Goal: Information Seeking & Learning: Find specific fact

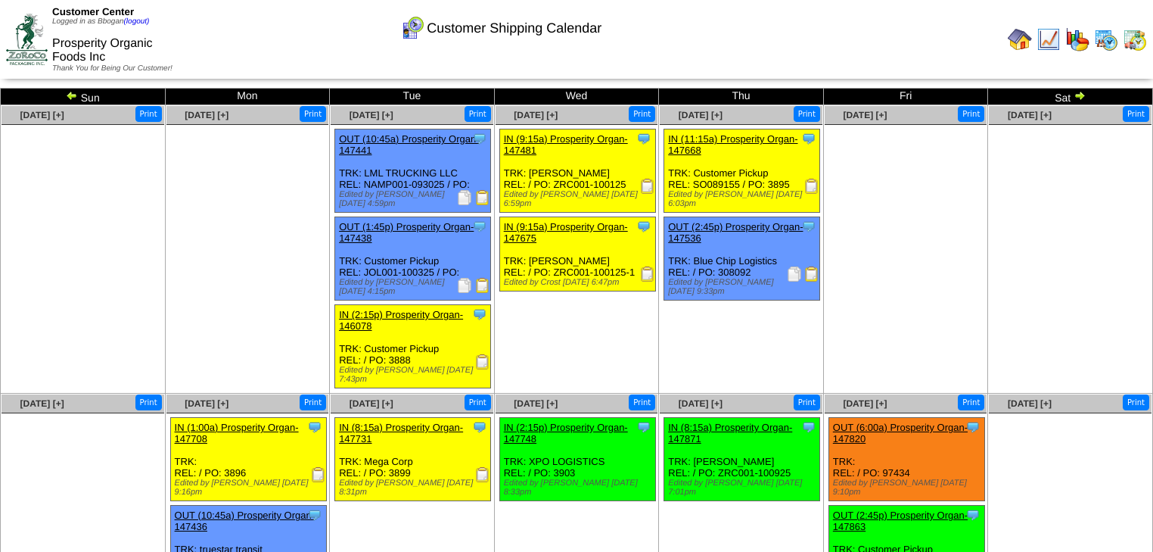
click at [1074, 42] on img at bounding box center [1077, 39] width 24 height 24
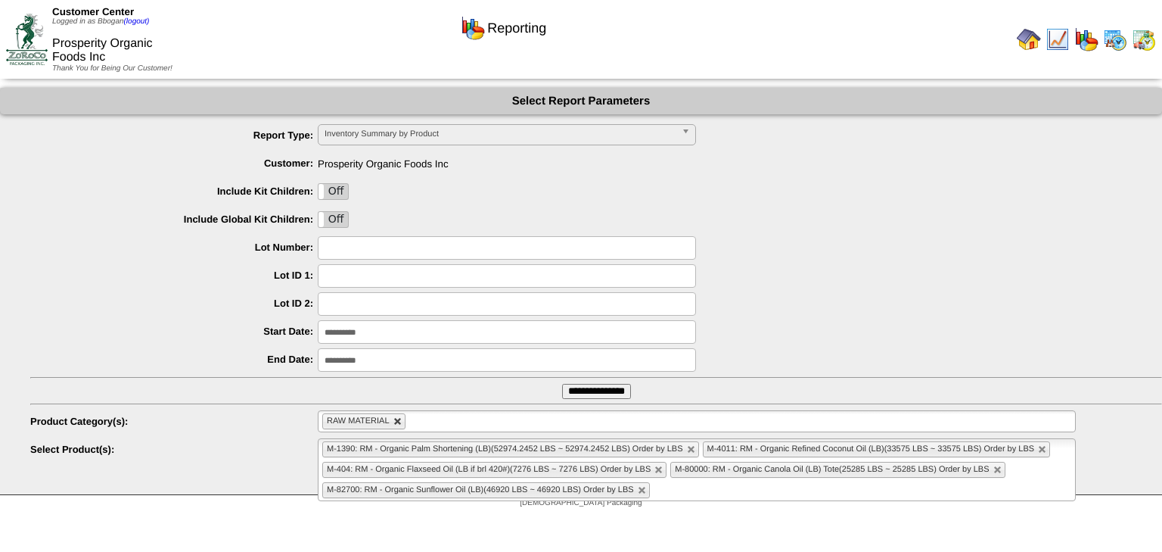
click at [398, 423] on link at bounding box center [397, 421] width 9 height 9
type input "**********"
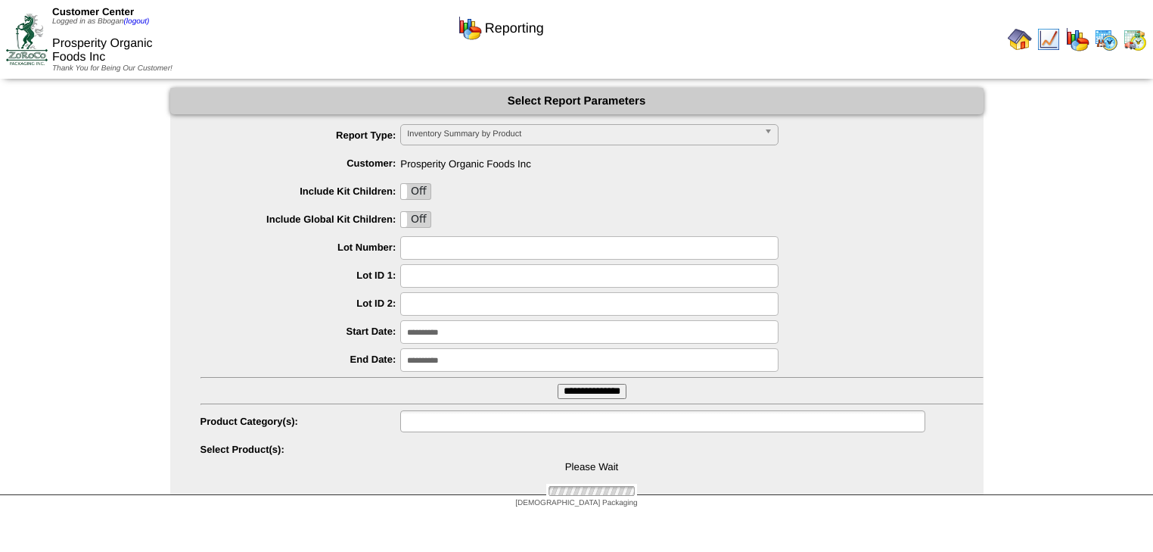
click at [447, 422] on input "text" at bounding box center [453, 421] width 97 height 19
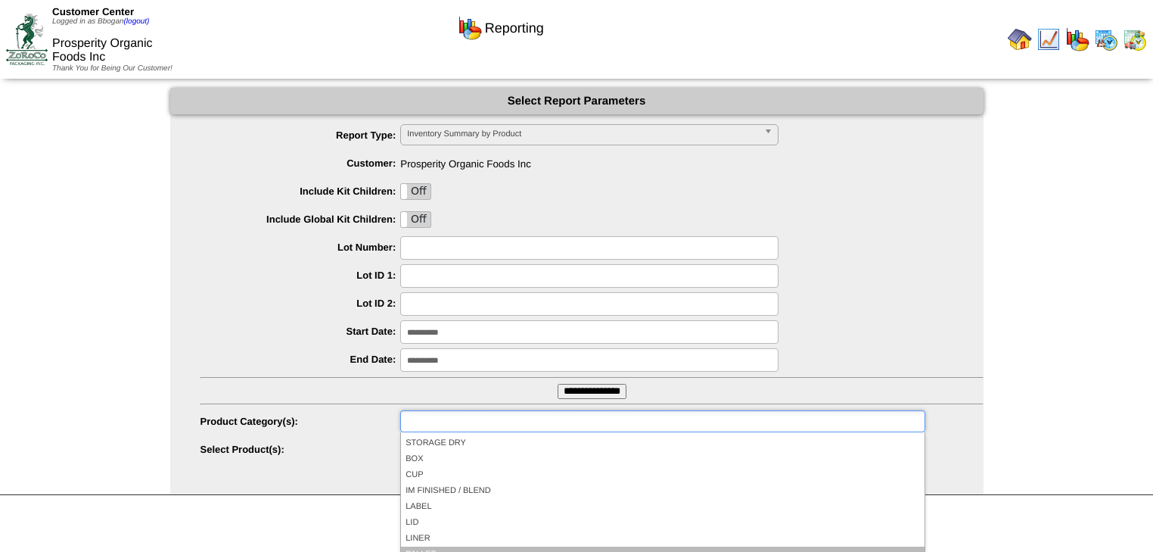
scroll to position [88, 0]
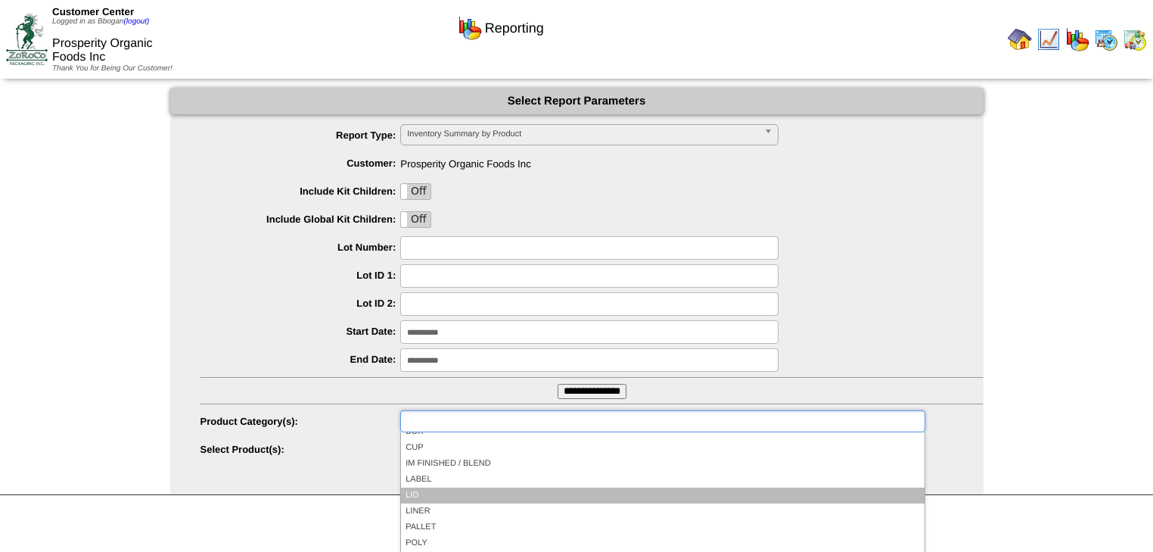
click at [415, 493] on li "LID" at bounding box center [662, 495] width 523 height 16
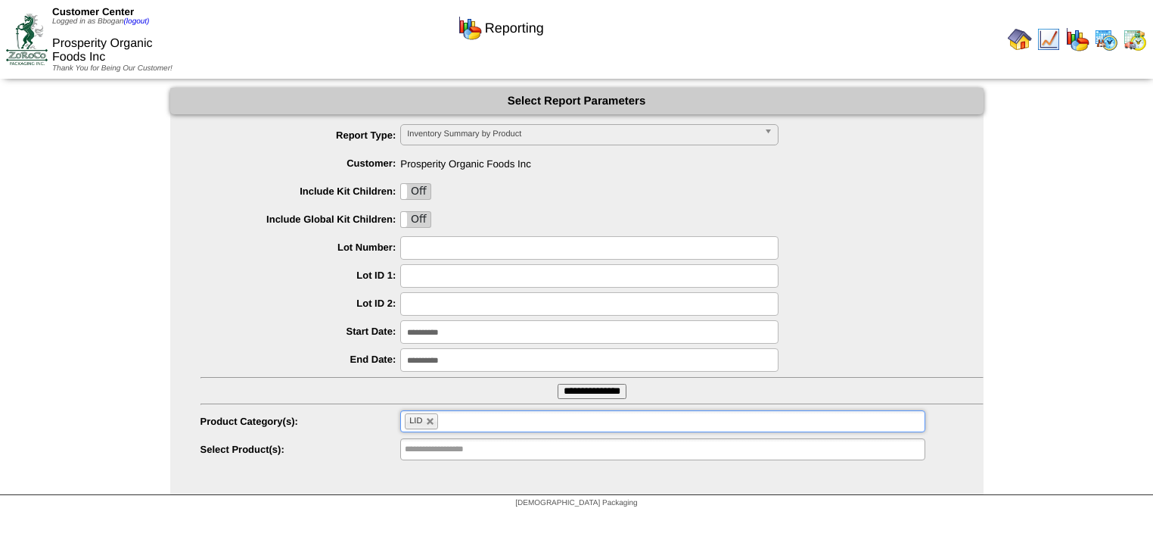
click at [567, 386] on input "**********" at bounding box center [592, 391] width 69 height 15
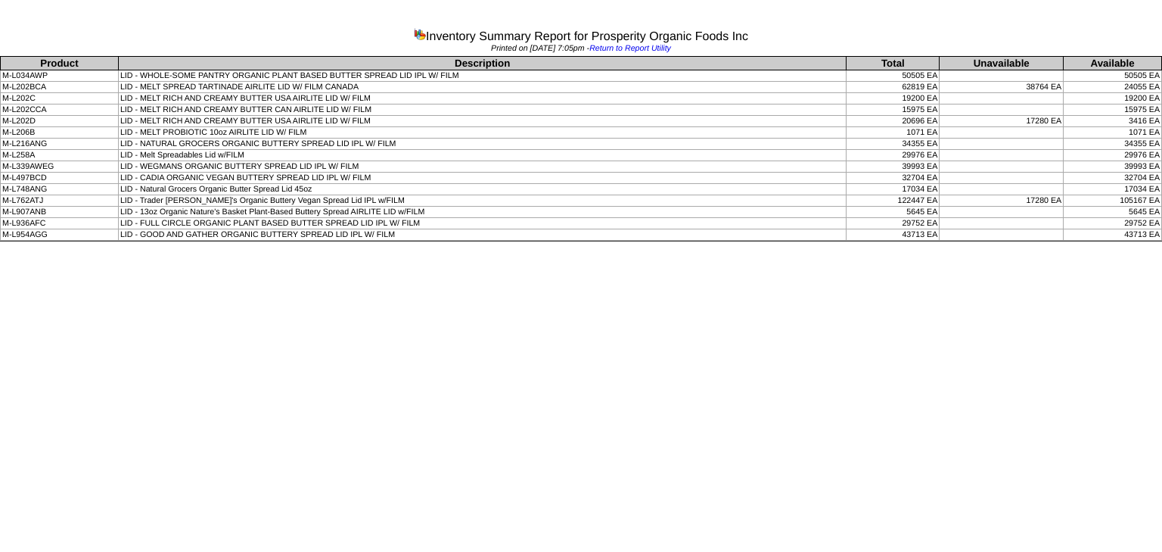
drag, startPoint x: 348, startPoint y: 196, endPoint x: 935, endPoint y: 211, distance: 587.3
click at [935, 211] on tbody "Product Description Total Unavailable Available M-L034AWP LID - WHOLE-SOME PANT…" at bounding box center [581, 149] width 1161 height 184
click at [938, 210] on td "5645 EA" at bounding box center [893, 212] width 93 height 11
drag, startPoint x: 430, startPoint y: 219, endPoint x: 421, endPoint y: 209, distance: 13.9
click at [421, 209] on tbody "Product Description Total Unavailable Available M-L034AWP LID - WHOLE-SOME PANT…" at bounding box center [581, 149] width 1161 height 184
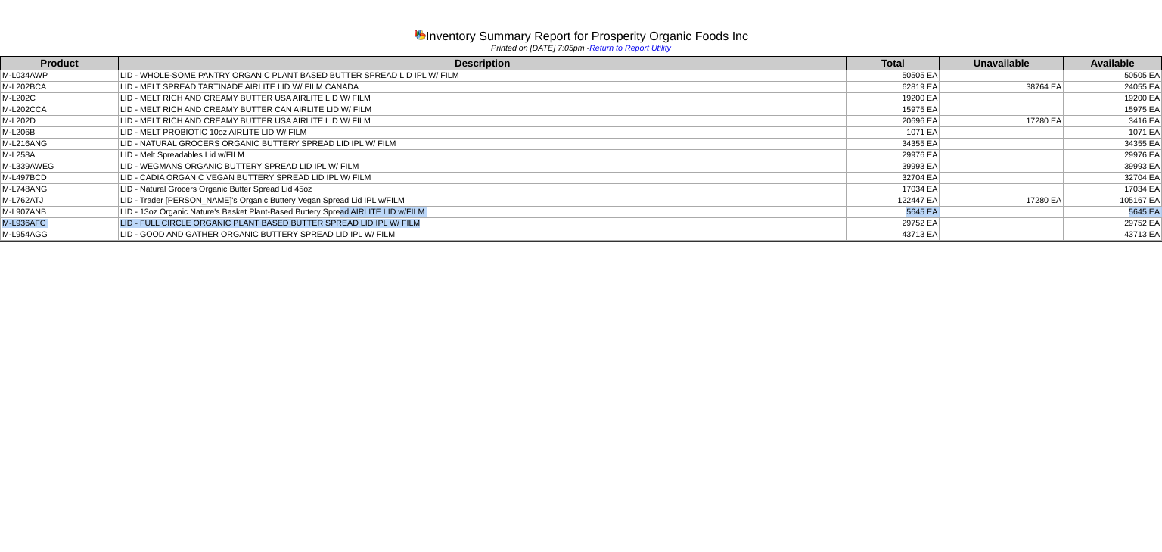
drag, startPoint x: 337, startPoint y: 209, endPoint x: 433, endPoint y: 214, distance: 95.5
click at [431, 215] on tbody "Product Description Total Unavailable Available M-L034AWP LID - WHOLE-SOME PANT…" at bounding box center [581, 149] width 1161 height 184
drag, startPoint x: 109, startPoint y: 209, endPoint x: 229, endPoint y: 218, distance: 120.6
click at [118, 231] on tbody "Product Description Total Unavailable Available M-L034AWP LID - WHOLE-SOME PANT…" at bounding box center [581, 149] width 1161 height 184
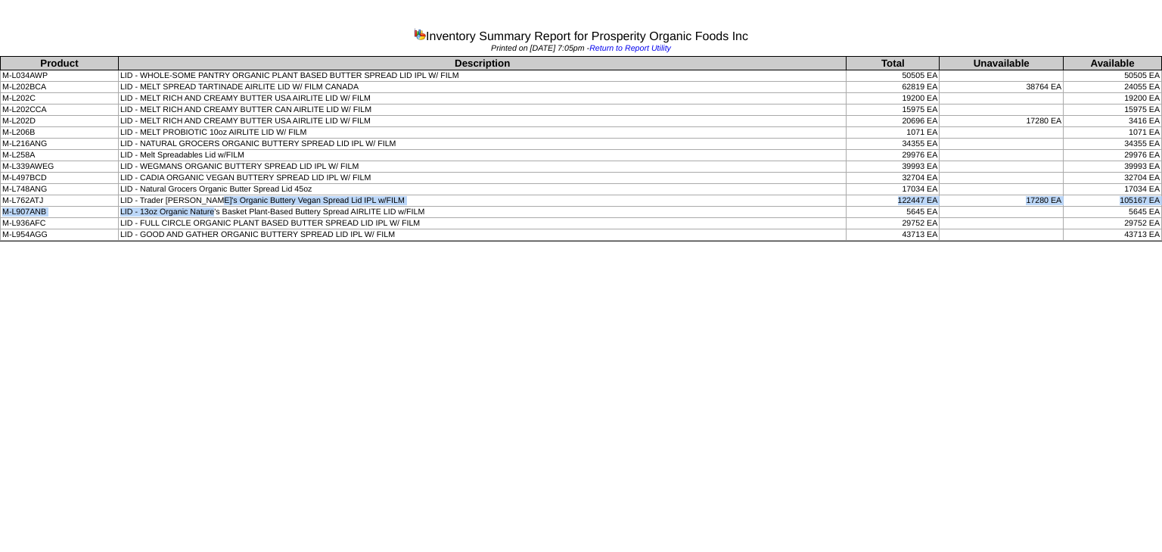
drag, startPoint x: 207, startPoint y: 197, endPoint x: 213, endPoint y: 210, distance: 14.2
click at [213, 210] on tbody "Product Description Total Unavailable Available M-L034AWP LID - WHOLE-SOME PANT…" at bounding box center [581, 149] width 1161 height 184
drag, startPoint x: 183, startPoint y: 199, endPoint x: 924, endPoint y: 199, distance: 741.4
click at [924, 199] on tr "M-L762ATJ LID - Trader Joe's Organic Buttery Vegan Spread Lid IPL w/FILM 122447…" at bounding box center [581, 200] width 1161 height 11
drag, startPoint x: 1123, startPoint y: 198, endPoint x: 1141, endPoint y: 197, distance: 17.5
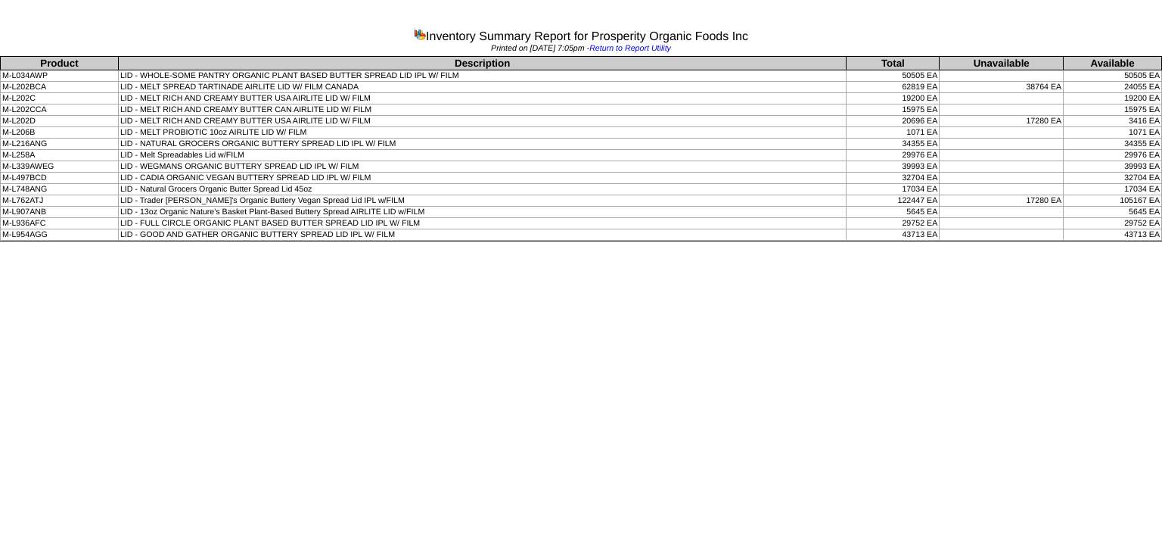
click at [1141, 197] on td "105167 EA" at bounding box center [1113, 200] width 98 height 11
click at [1139, 198] on td "105167 EA" at bounding box center [1113, 200] width 98 height 11
